Goal: Find specific page/section: Find specific page/section

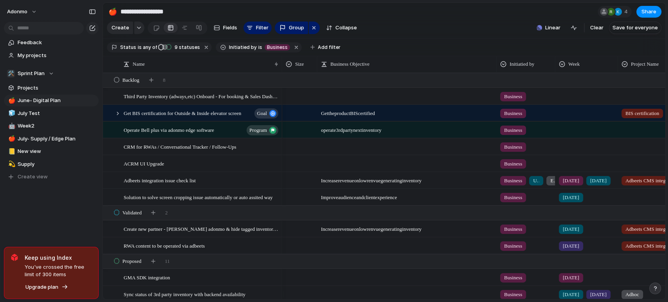
click at [48, 228] on div "Feedback My projects 🛠️ Sprint Plan Projects 🍎 June- Digital Plan 🧊 July Test 🤖…" at bounding box center [51, 123] width 102 height 246
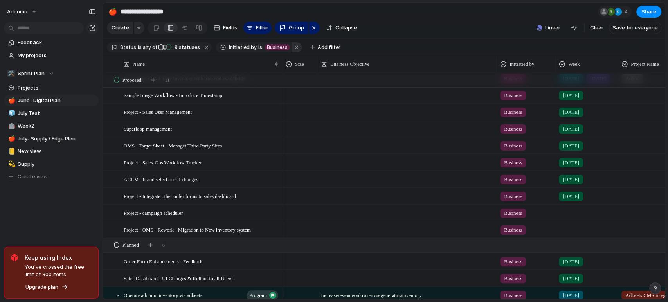
click at [291, 51] on button "button" at bounding box center [296, 47] width 10 height 10
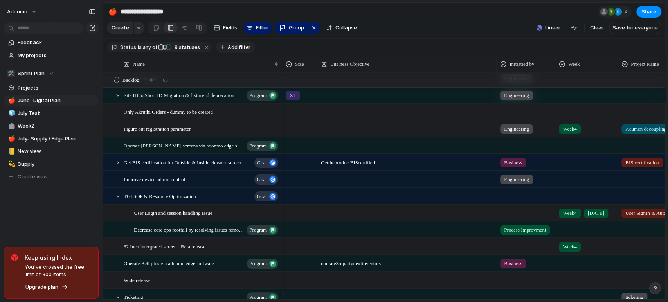
click at [235, 49] on span "Add filter" at bounding box center [239, 47] width 23 height 7
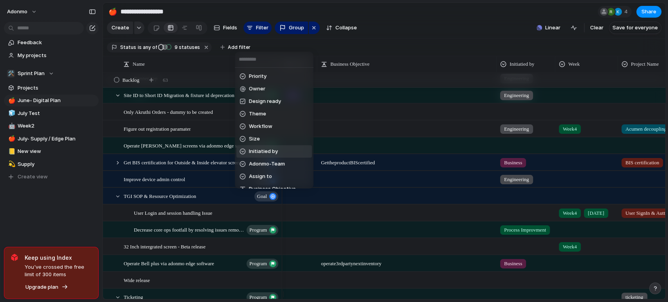
click at [266, 153] on span "Initiatied by" at bounding box center [263, 151] width 29 height 8
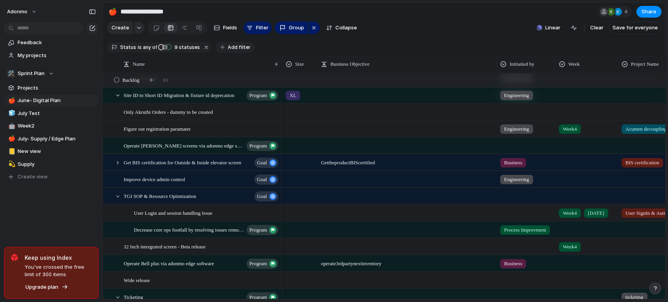
click at [231, 49] on span "Add filter" at bounding box center [239, 47] width 23 height 7
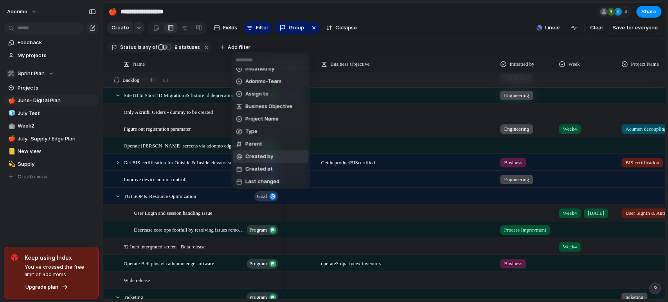
click at [270, 154] on span "Created by" at bounding box center [259, 157] width 28 height 8
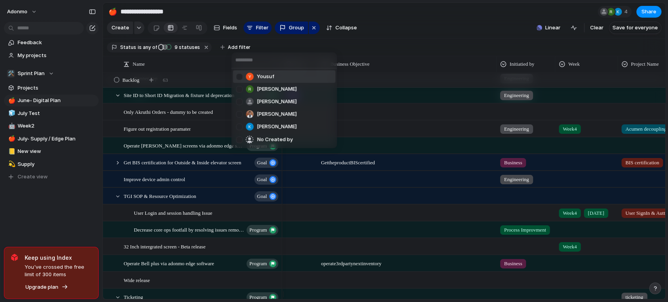
click at [284, 75] on li "Yousuf" at bounding box center [284, 76] width 102 height 13
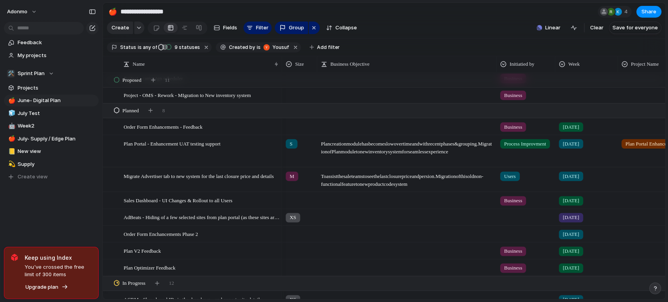
scroll to position [677, 0]
click at [0, 197] on div "Feedback My projects 🛠️ Sprint Plan Projects 🍎 June- Digital Plan 🧊 July Test 🤖…" at bounding box center [51, 123] width 102 height 246
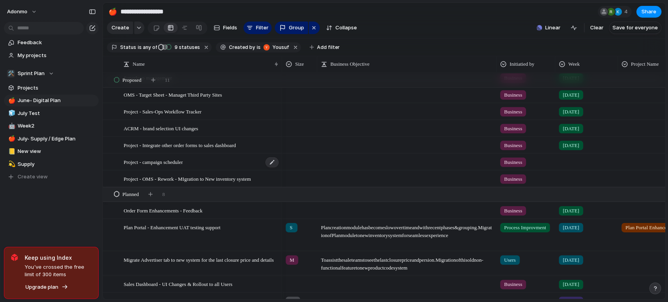
scroll to position [594, 0]
click at [180, 133] on span "ACRM - brand selection UI changes" at bounding box center [161, 128] width 74 height 9
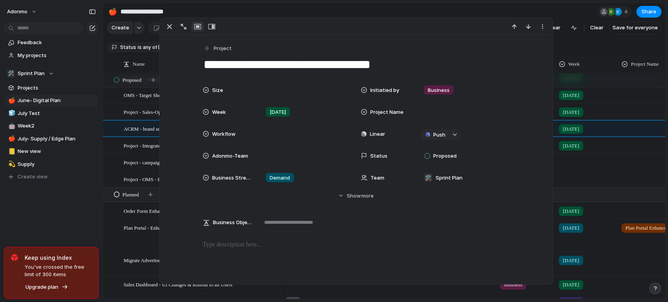
scroll to position [45, 0]
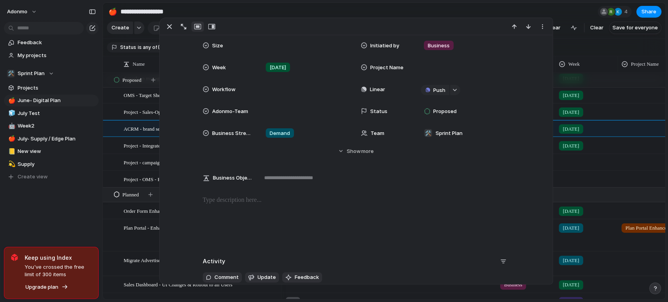
click at [248, 216] on div at bounding box center [356, 221] width 374 height 50
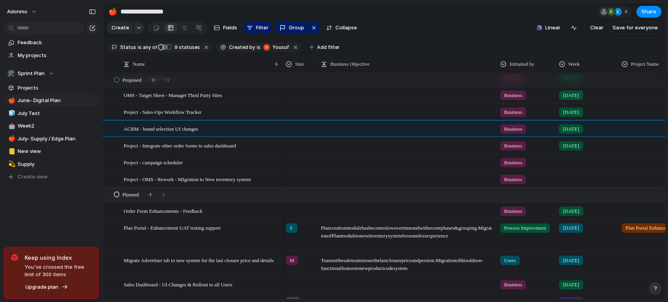
click at [86, 240] on div "Feedback My projects 🛠️ Sprint Plan Projects 🍎 June- Digital Plan 🧊 July Test 🤖…" at bounding box center [51, 123] width 102 height 246
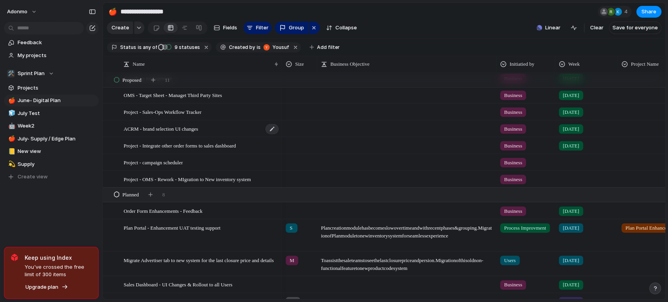
click at [188, 131] on span "ACRM - brand selection UI changes" at bounding box center [161, 128] width 74 height 9
